Goal: Use online tool/utility: Utilize a website feature to perform a specific function

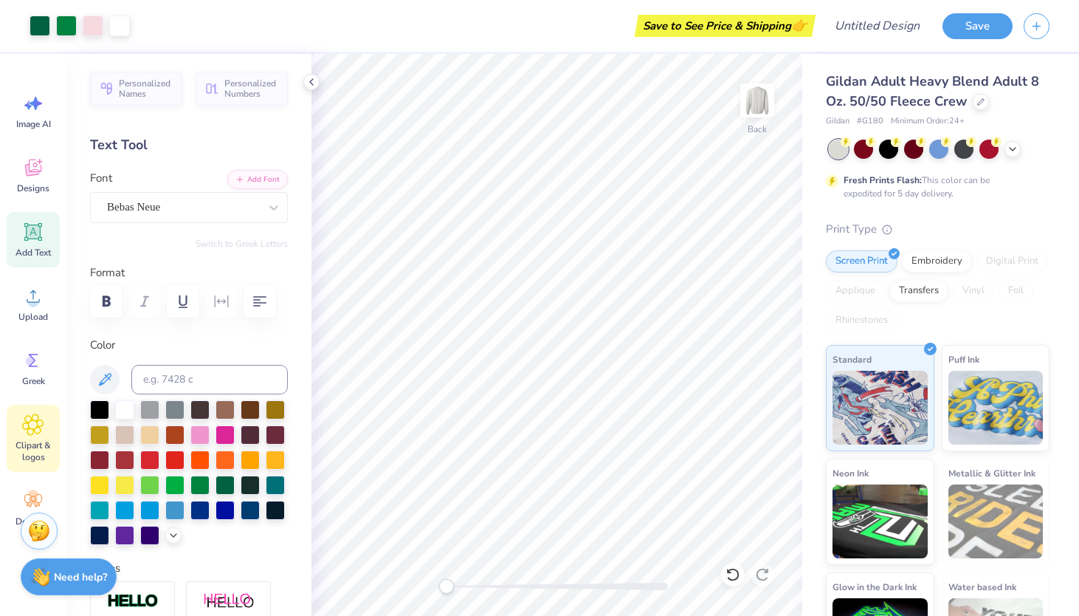
click at [40, 421] on icon at bounding box center [32, 424] width 21 height 22
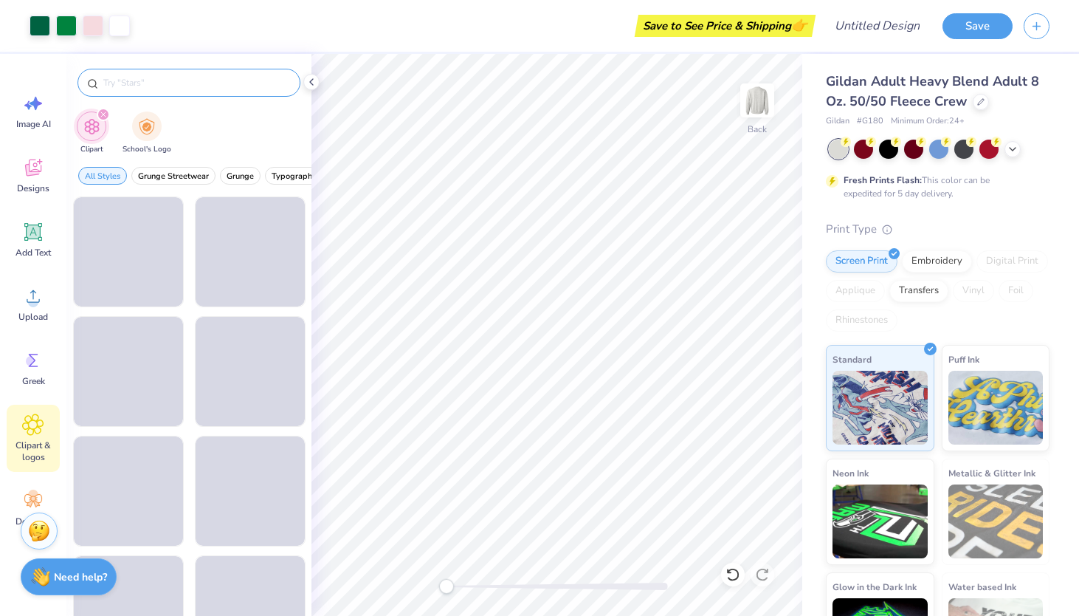
click at [128, 79] on input "text" at bounding box center [196, 82] width 189 height 15
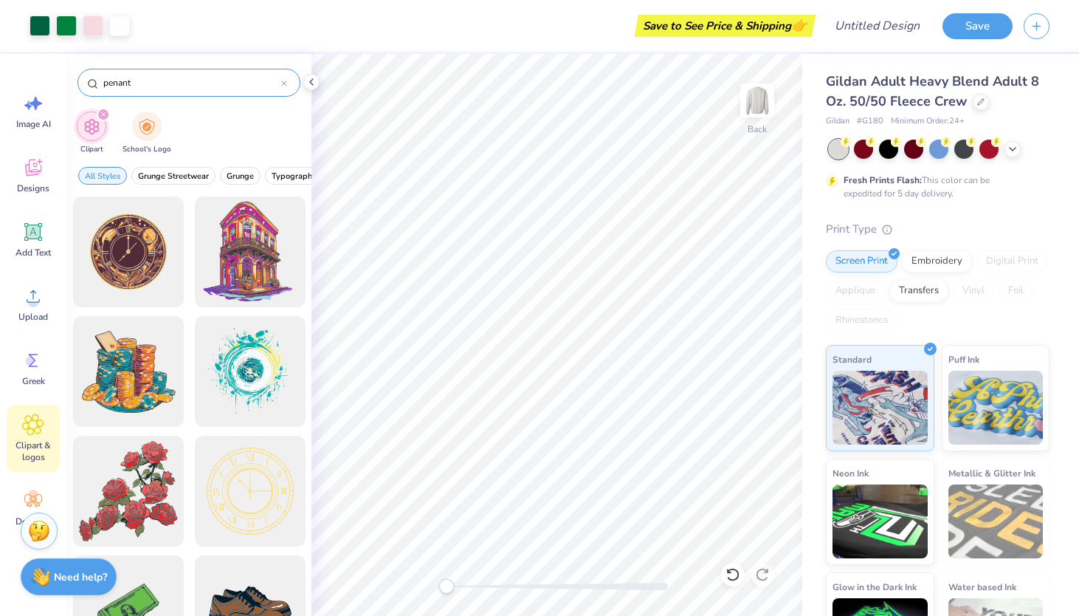
type input "penant"
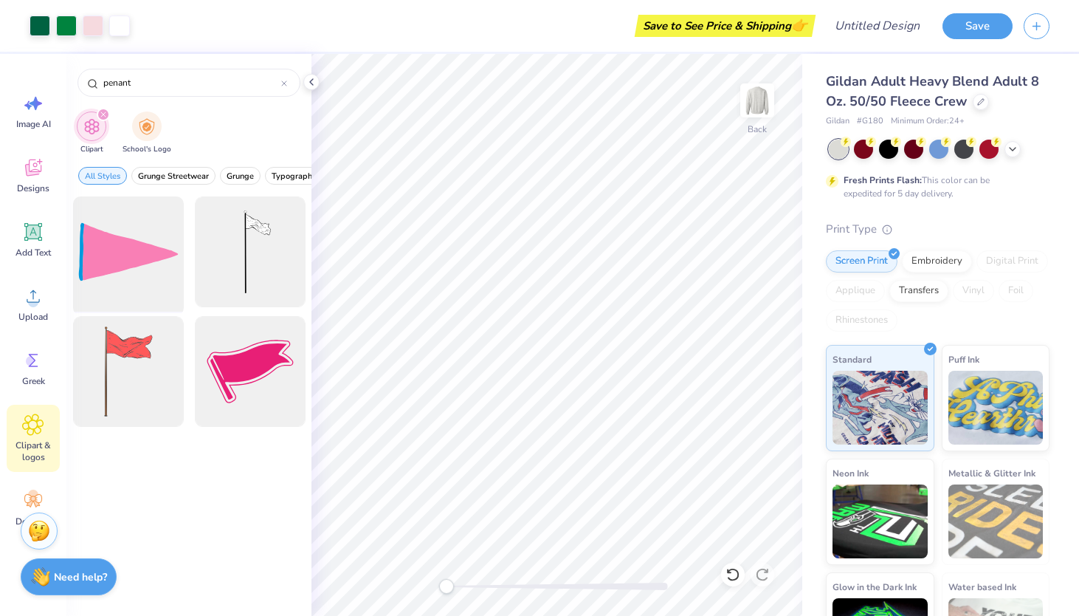
click at [154, 254] on div at bounding box center [128, 252] width 122 height 122
type input "1.52"
type input "10.06"
type input "6.10"
type input "2.13"
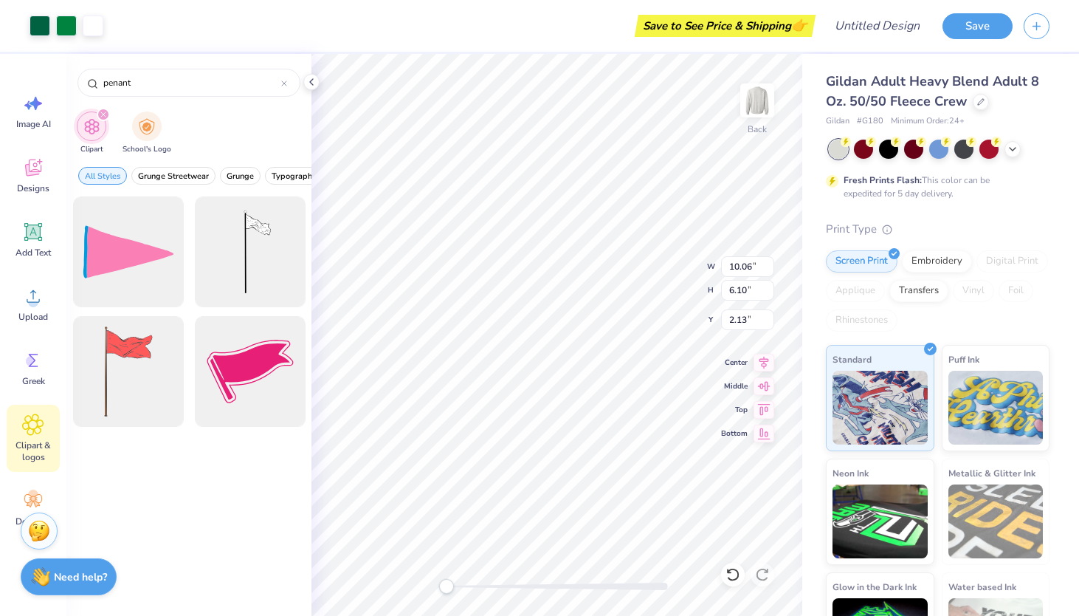
type input "7.43"
type input "4.24"
type input "6.74"
type input "4.96"
type input "3.45"
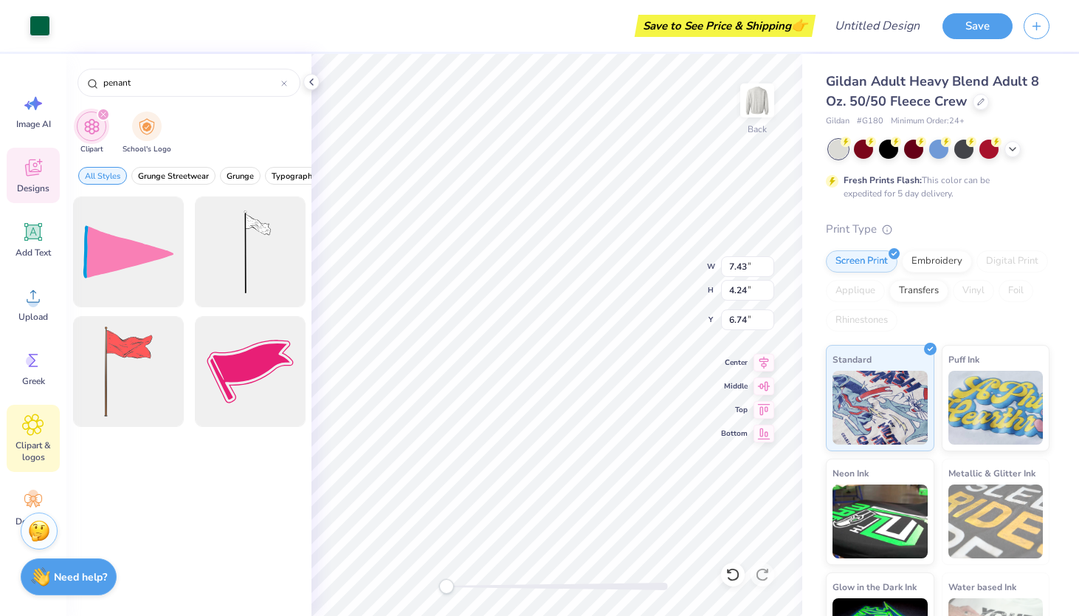
type input "7.13"
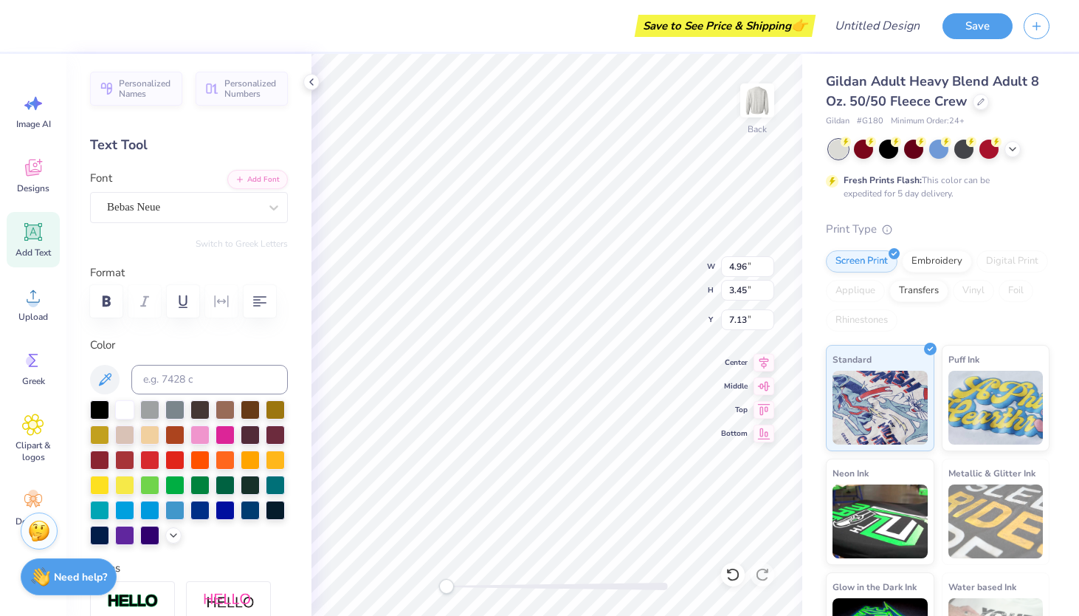
type input "9.15"
type input "4.98"
type input "3.26"
type input "2.52"
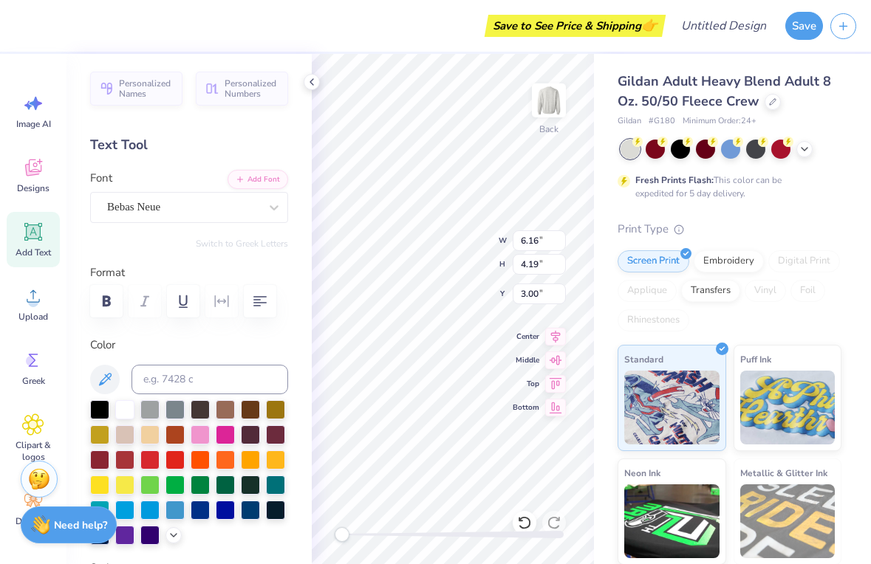
type input "4.96"
type input "3.45"
type input "7.27"
type input "5.86"
type input "4.24"
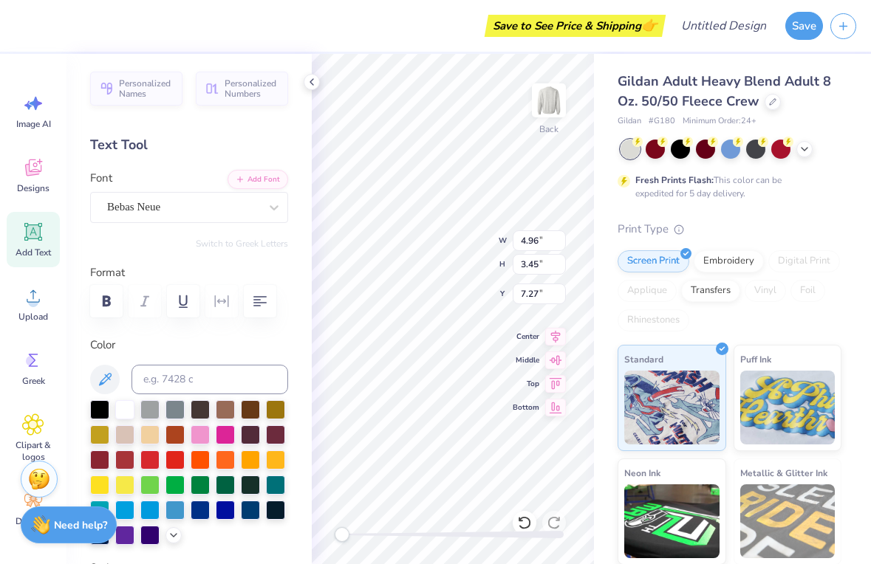
type input "11.12"
type input "9.08"
type input "5.09"
type input "10.67"
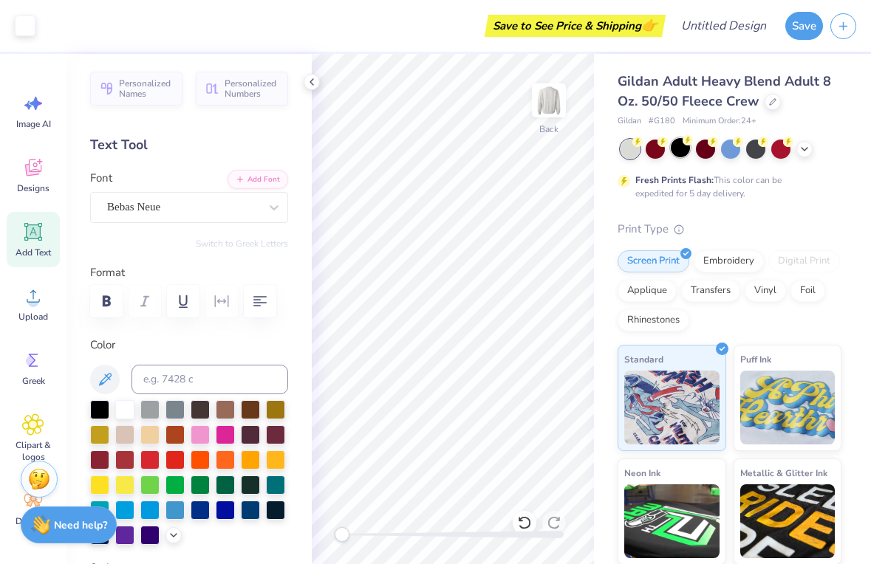
click at [679, 148] on div at bounding box center [679, 147] width 19 height 19
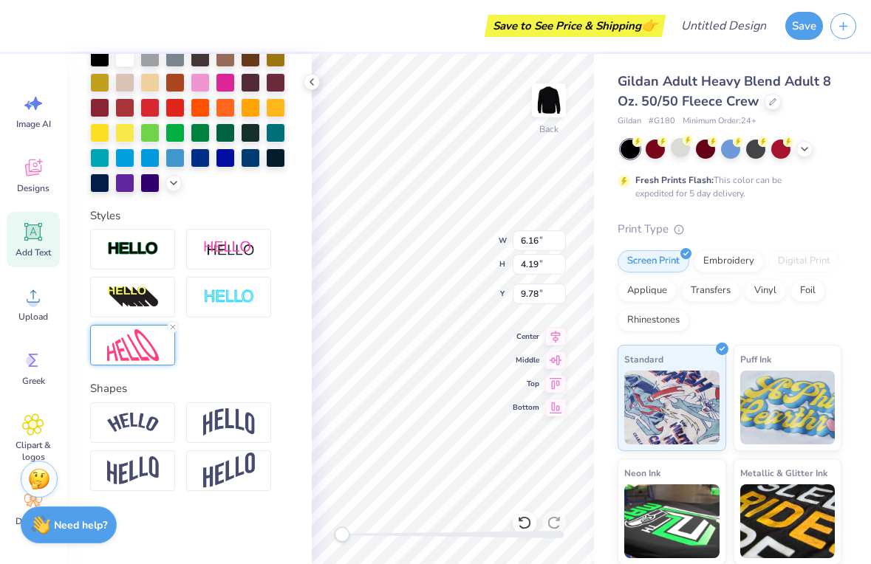
click at [151, 352] on img at bounding box center [133, 345] width 52 height 32
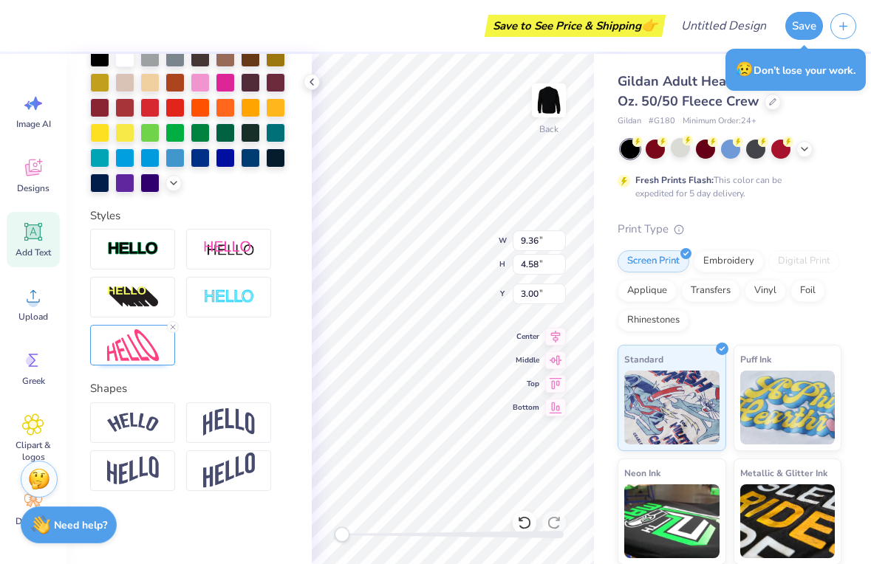
type textarea "PARENTS"
type input "9.35"
type input "4.56"
type input "11.90"
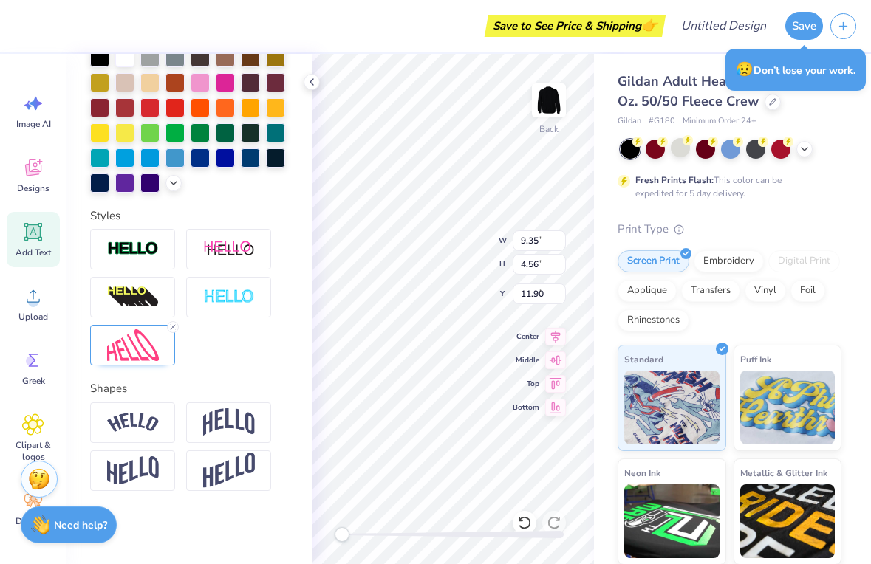
type input "9.36"
type input "4.58"
type input "3.00"
type input "9.35"
type input "4.56"
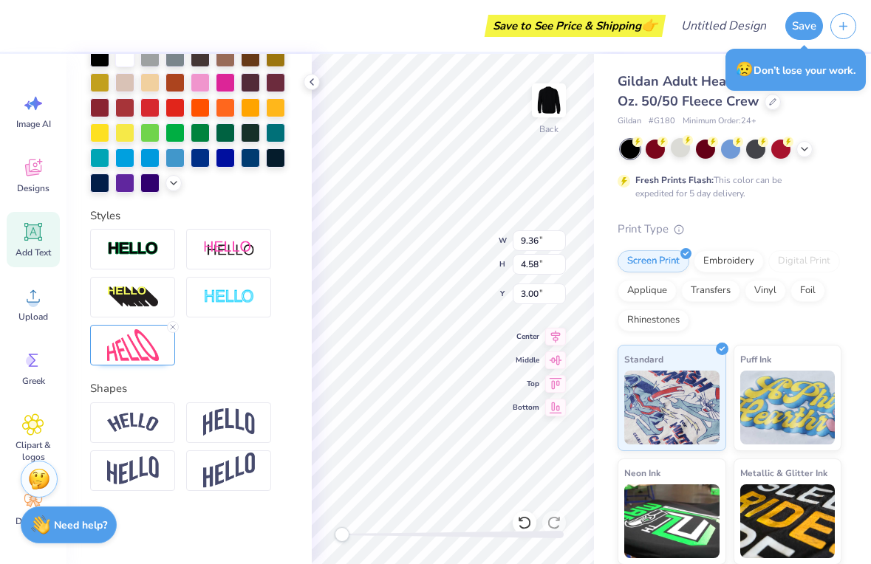
type input "8.33"
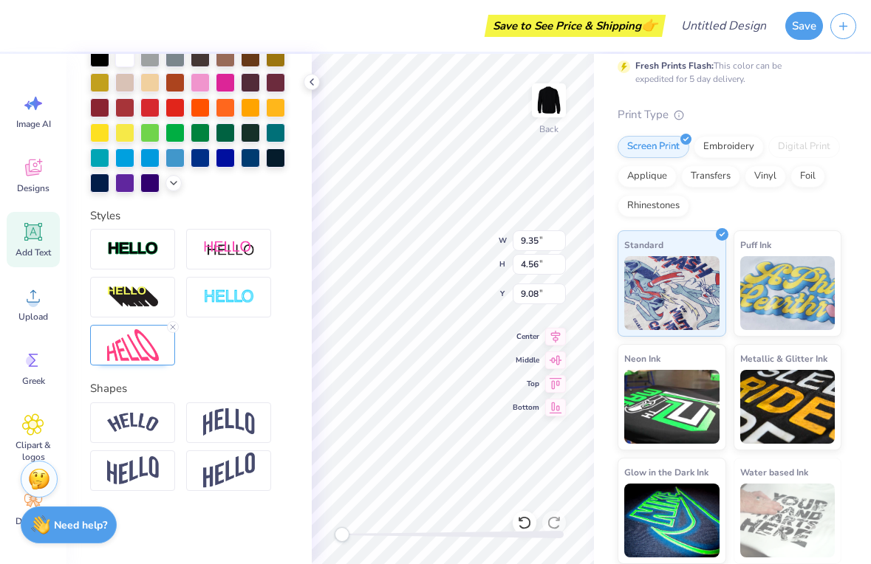
scroll to position [0, 0]
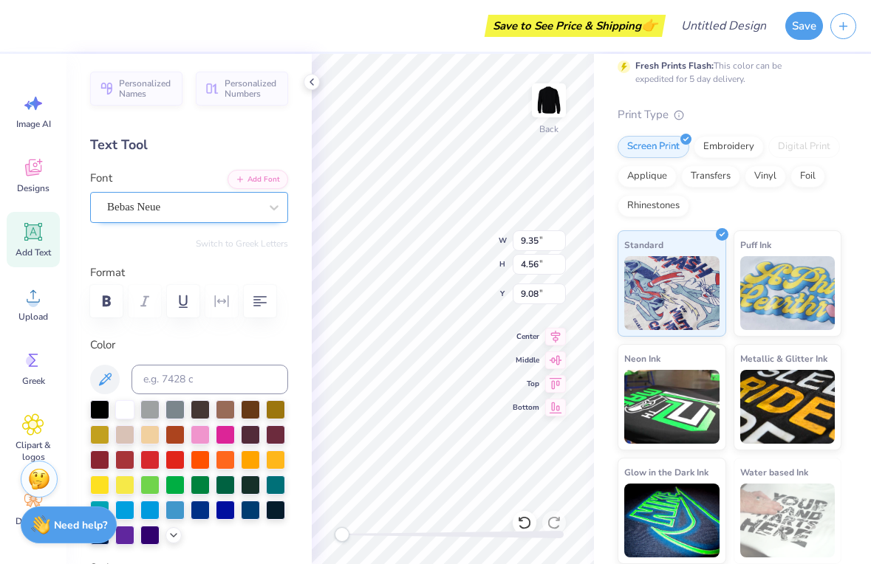
click at [167, 206] on div "Bebas Neue" at bounding box center [183, 207] width 155 height 23
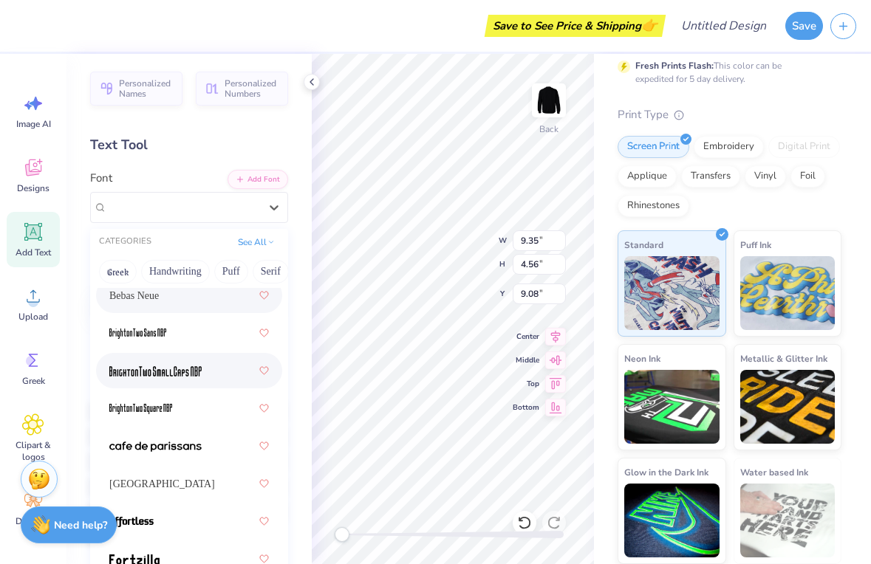
scroll to position [111, 0]
click at [165, 378] on div at bounding box center [188, 369] width 159 height 27
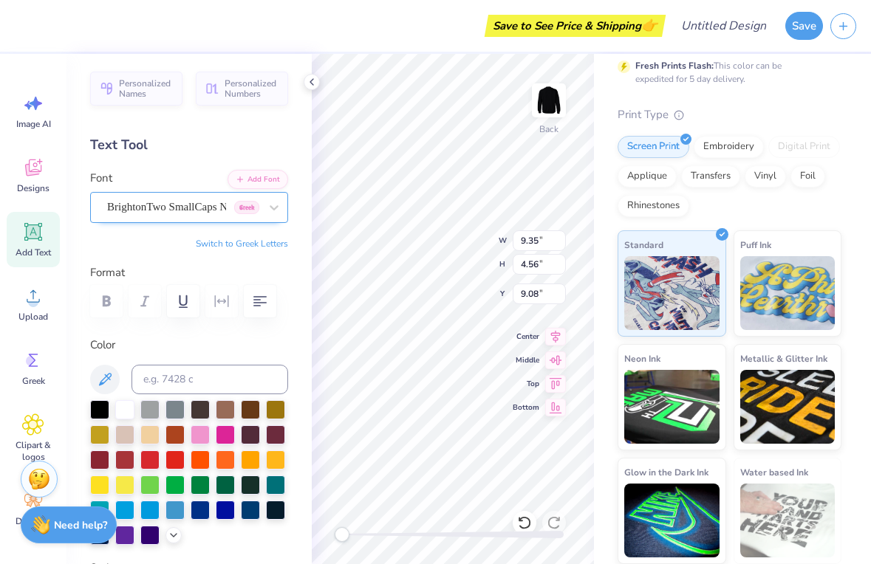
click at [137, 209] on div "BrightonTwo SmallCaps NBP Greek" at bounding box center [183, 207] width 155 height 23
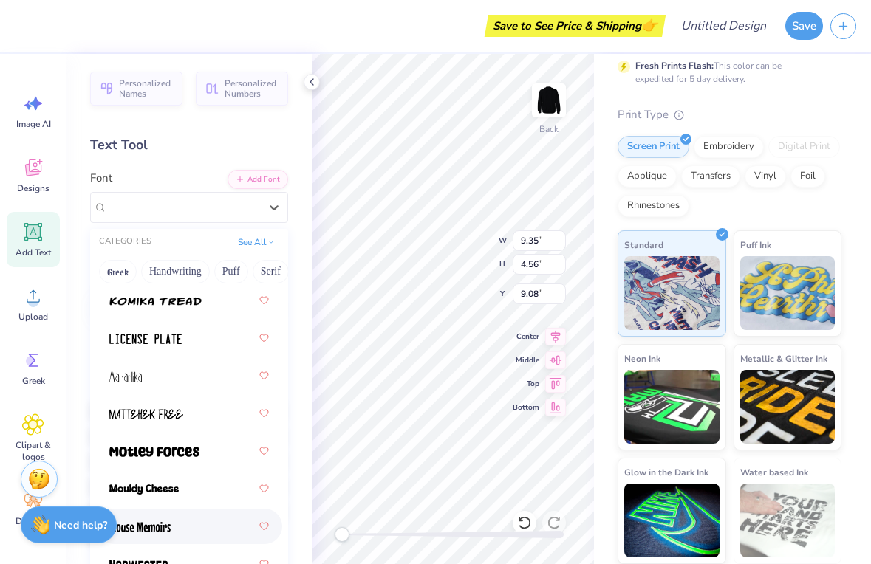
scroll to position [1647, 0]
click at [159, 529] on img at bounding box center [139, 528] width 61 height 10
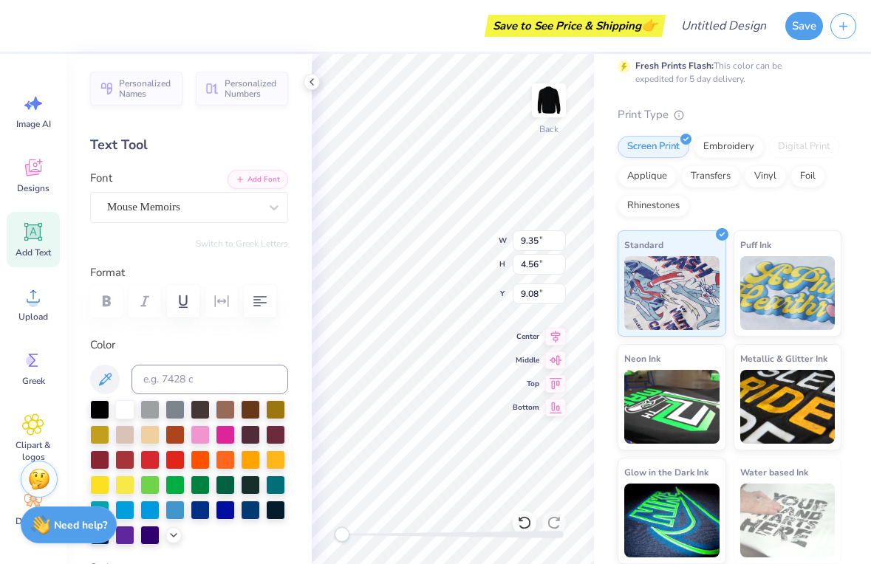
type input "9.36"
type input "4.58"
type input "12.89"
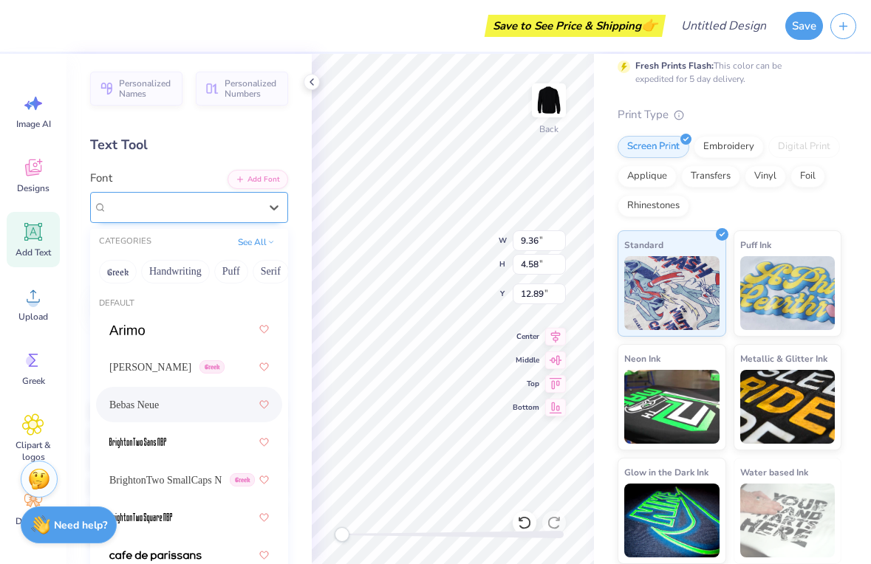
click at [241, 213] on div "Bebas Neue" at bounding box center [183, 207] width 155 height 23
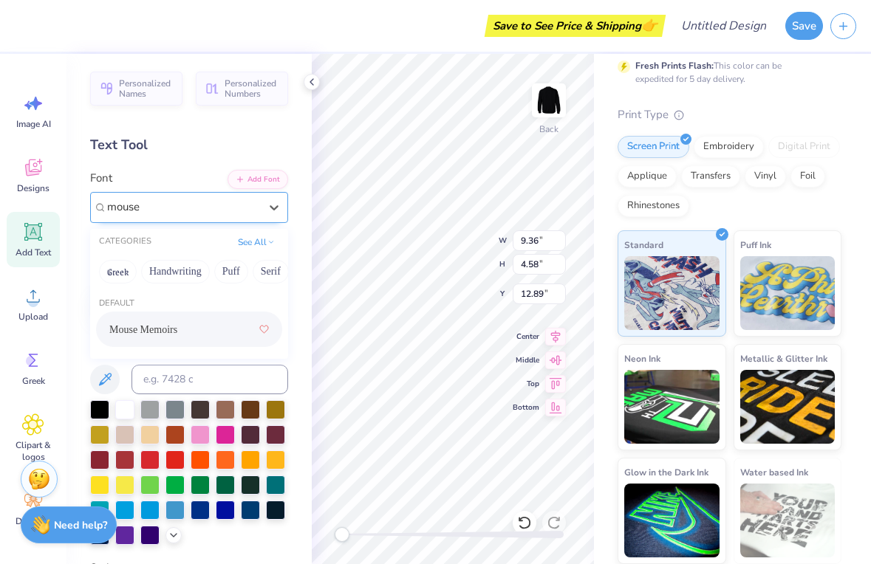
click at [126, 335] on span "Mouse Memoirs" at bounding box center [143, 330] width 68 height 16
type input "mouse"
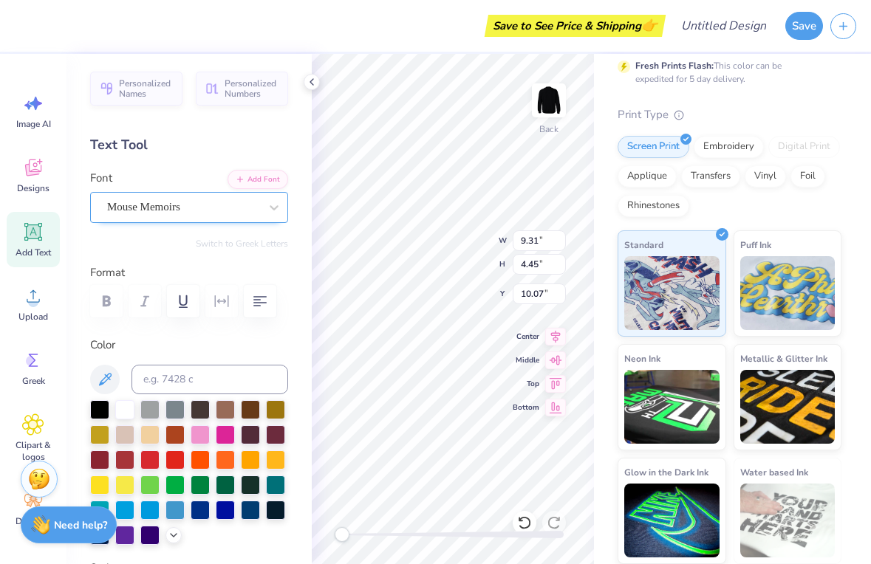
type input "10.07"
type textarea "AXO"
